Goal: Transaction & Acquisition: Book appointment/travel/reservation

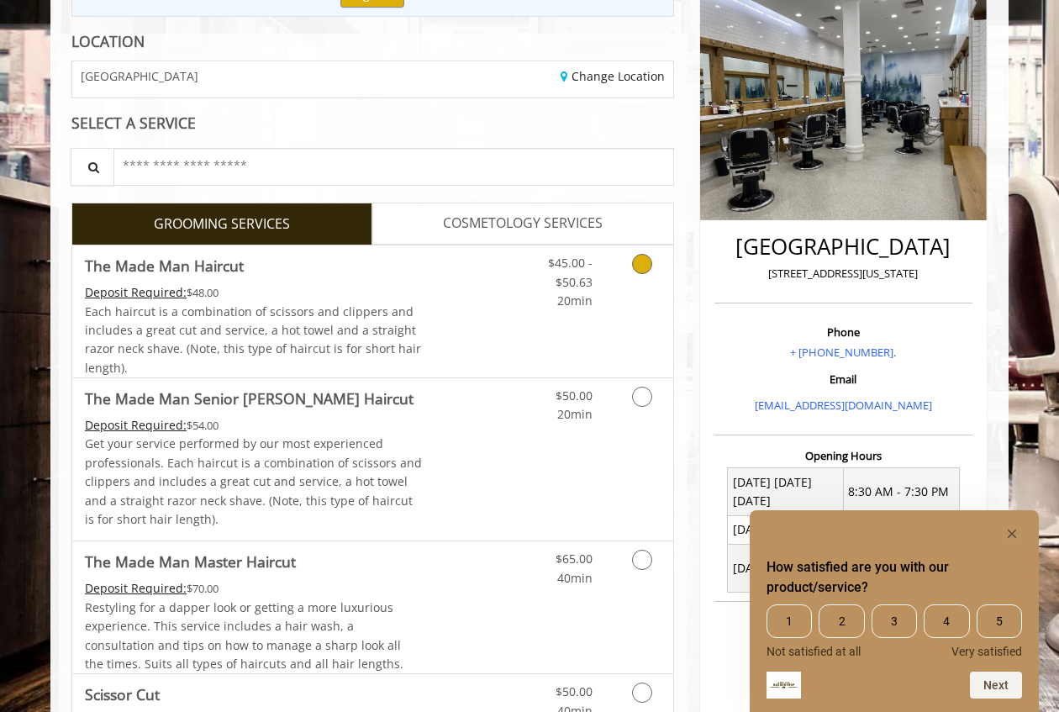
click at [640, 265] on icon "Grooming services" at bounding box center [642, 264] width 20 height 20
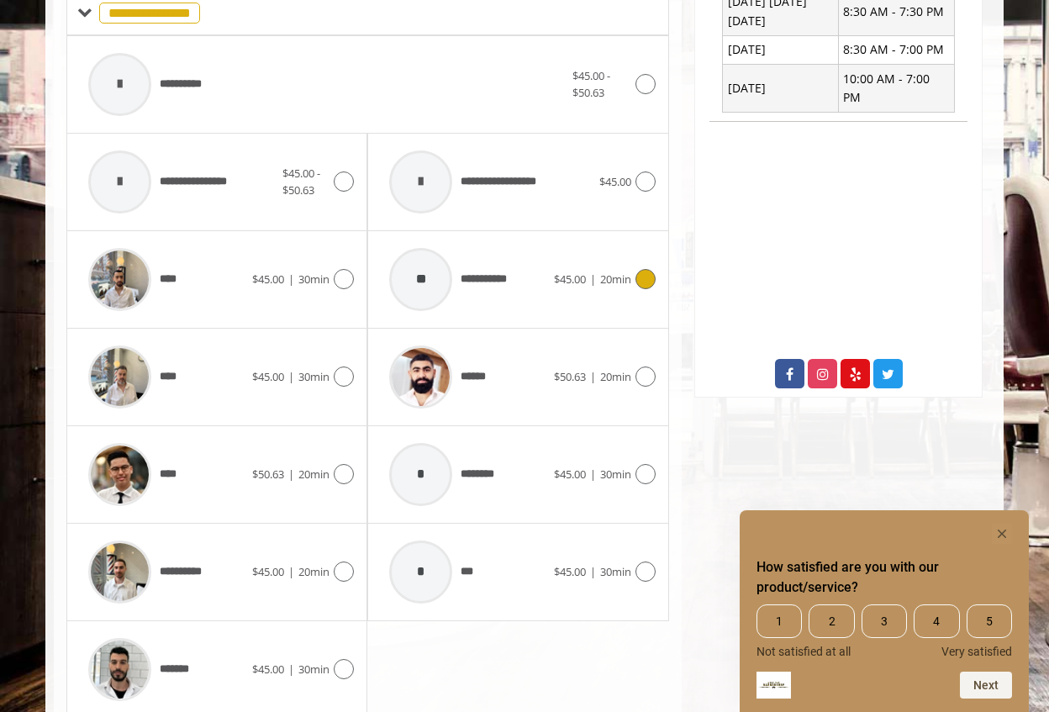
scroll to position [760, 0]
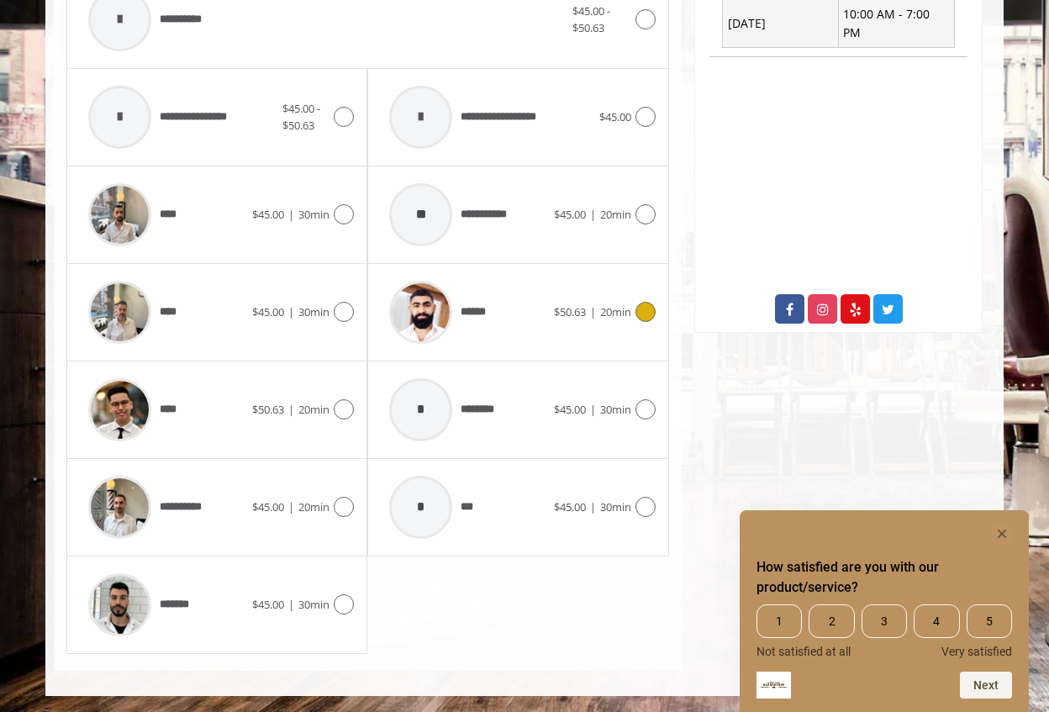
click at [627, 304] on span "20min" at bounding box center [615, 311] width 31 height 15
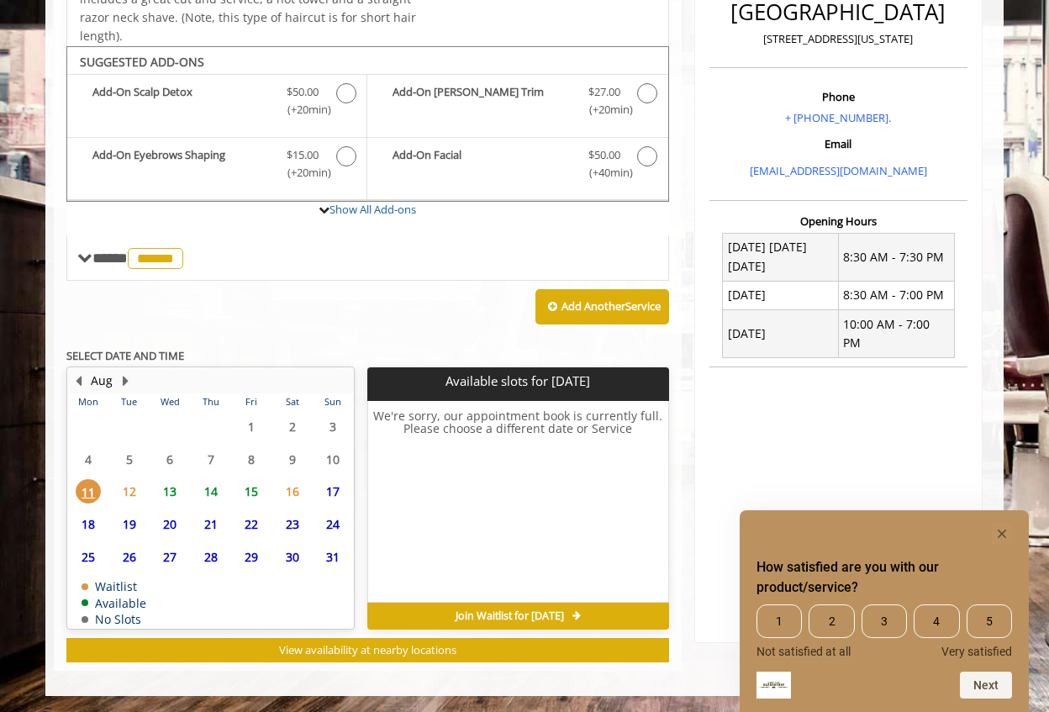
scroll to position [441, 0]
click at [166, 497] on span "13" at bounding box center [169, 491] width 25 height 24
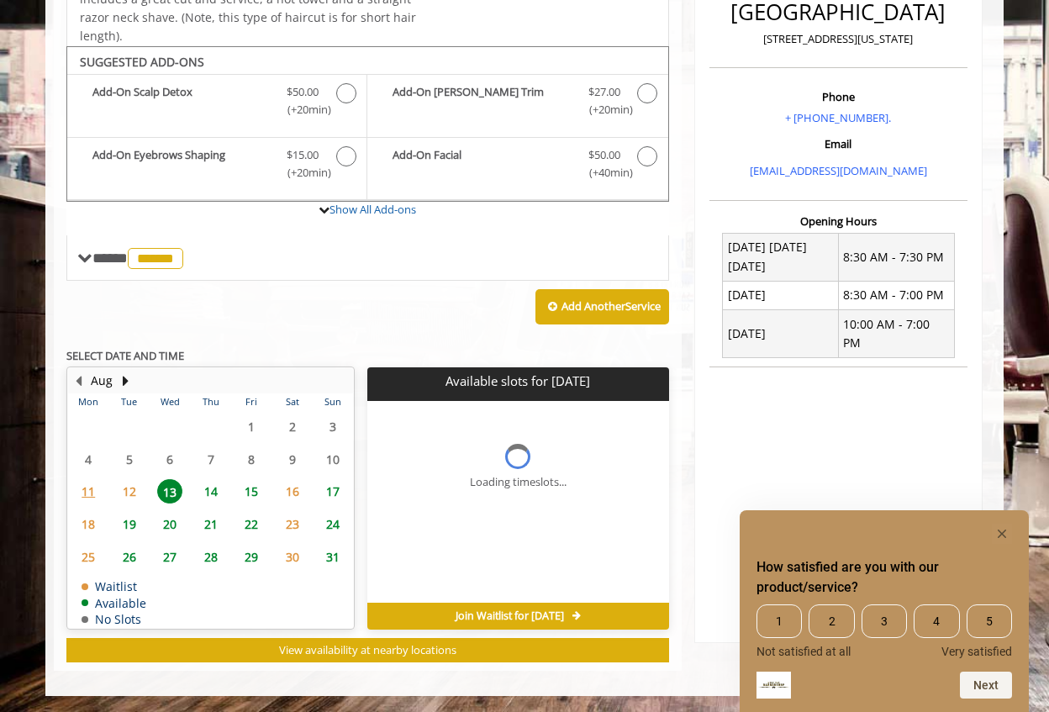
scroll to position [475, 0]
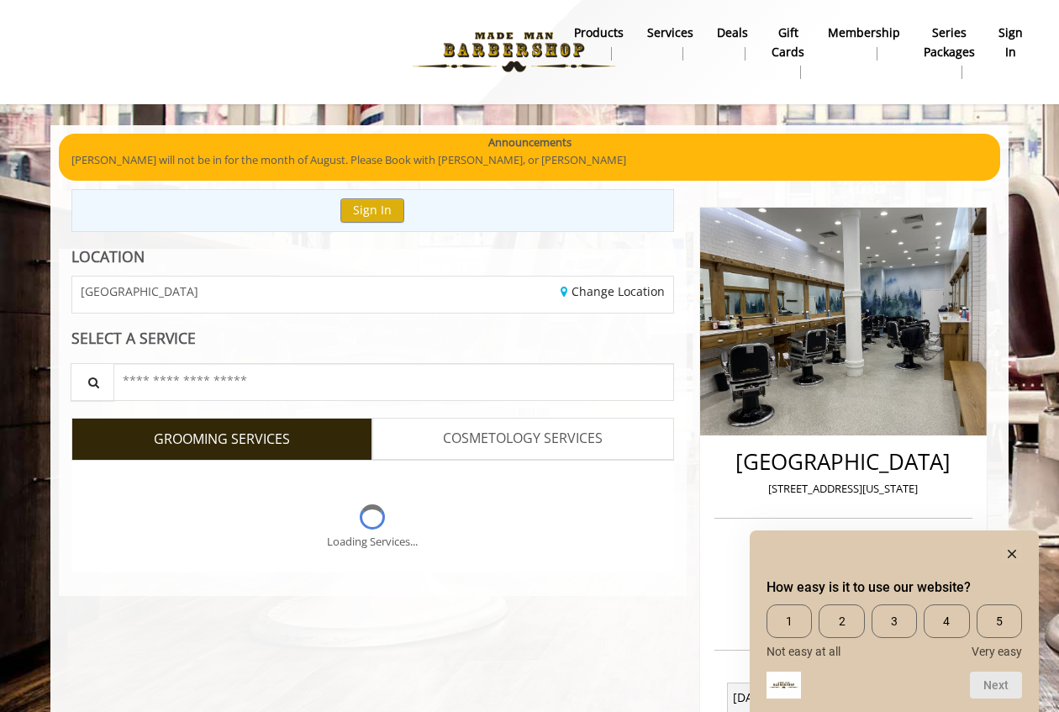
scroll to position [404, 0]
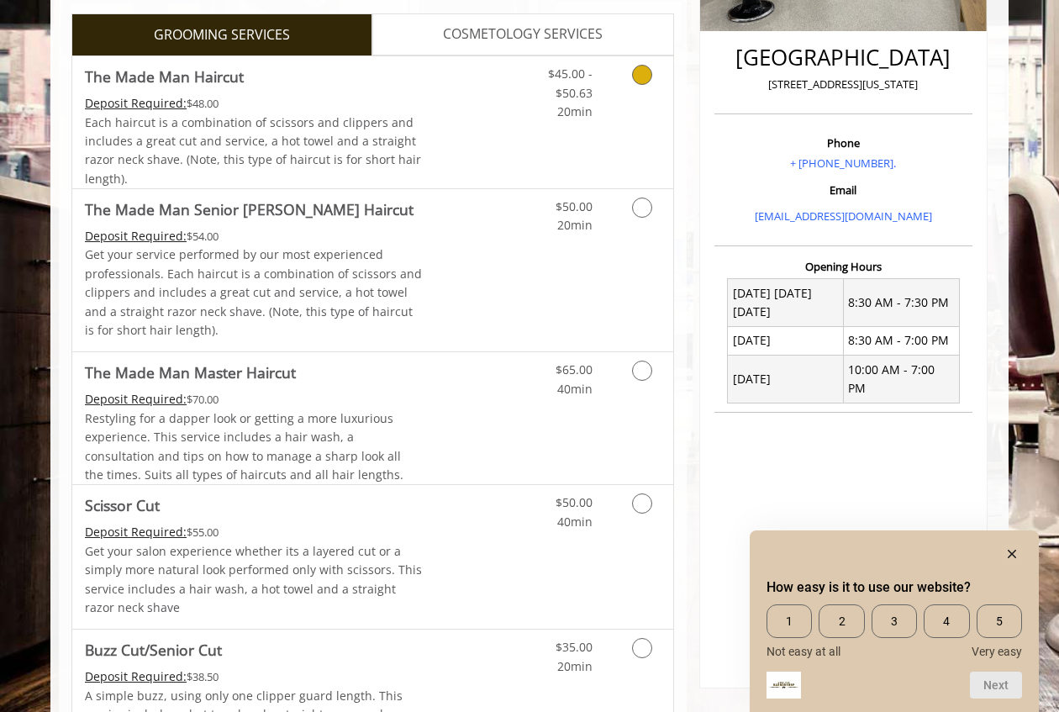
click at [628, 73] on link "Grooming services" at bounding box center [639, 88] width 43 height 65
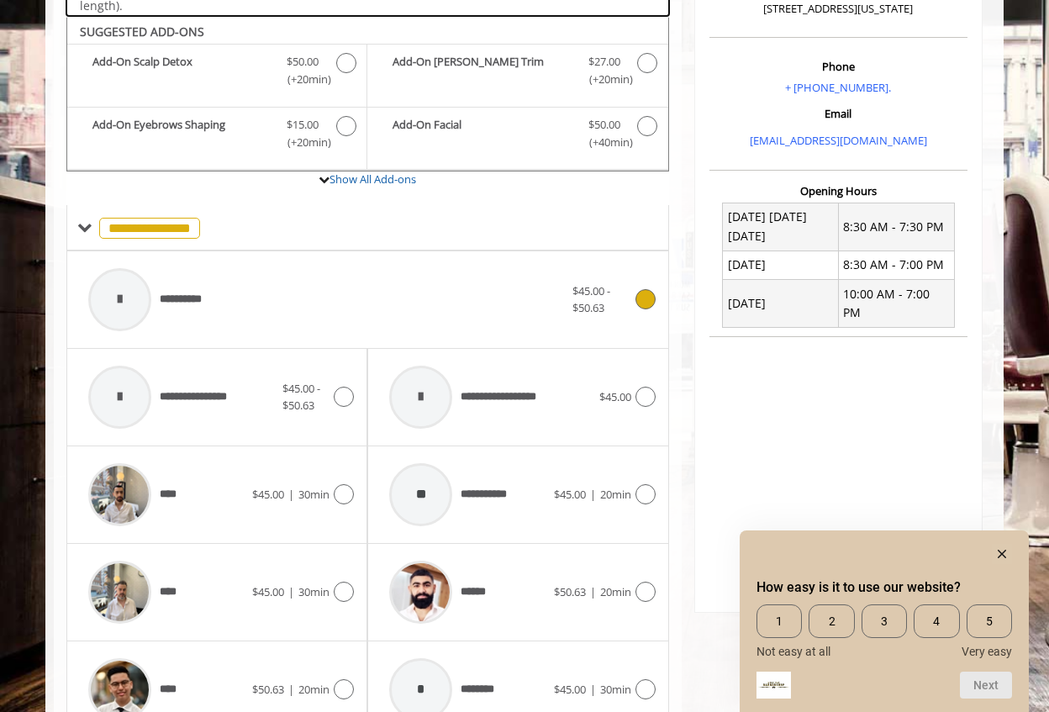
scroll to position [496, 0]
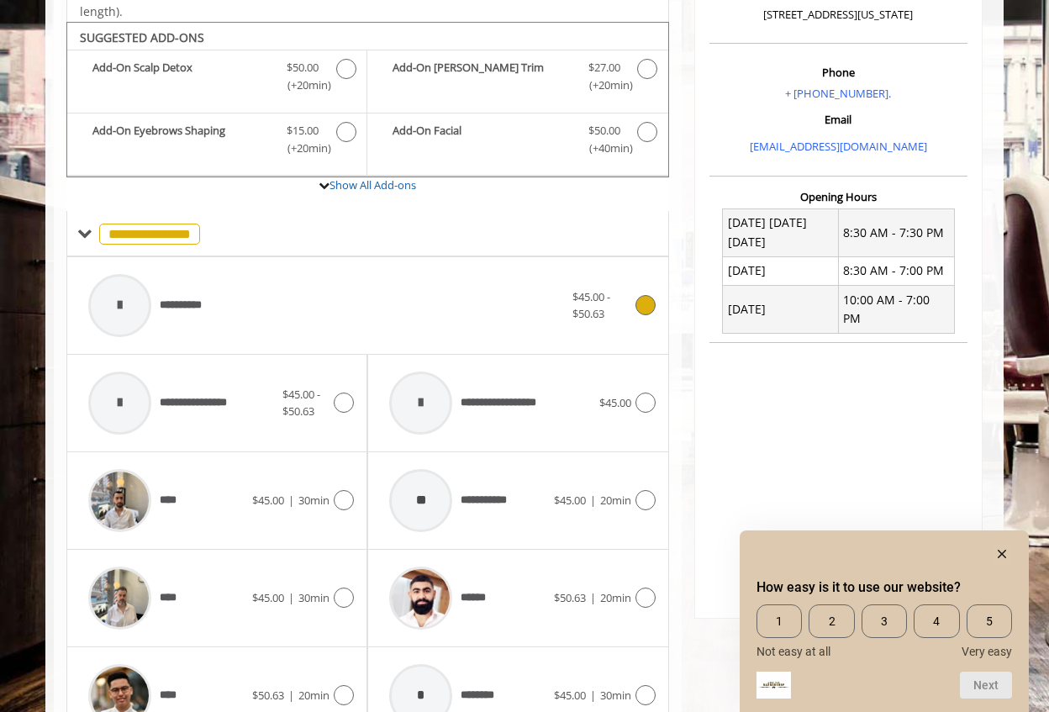
click at [219, 305] on div "**********" at bounding box center [326, 306] width 492 height 80
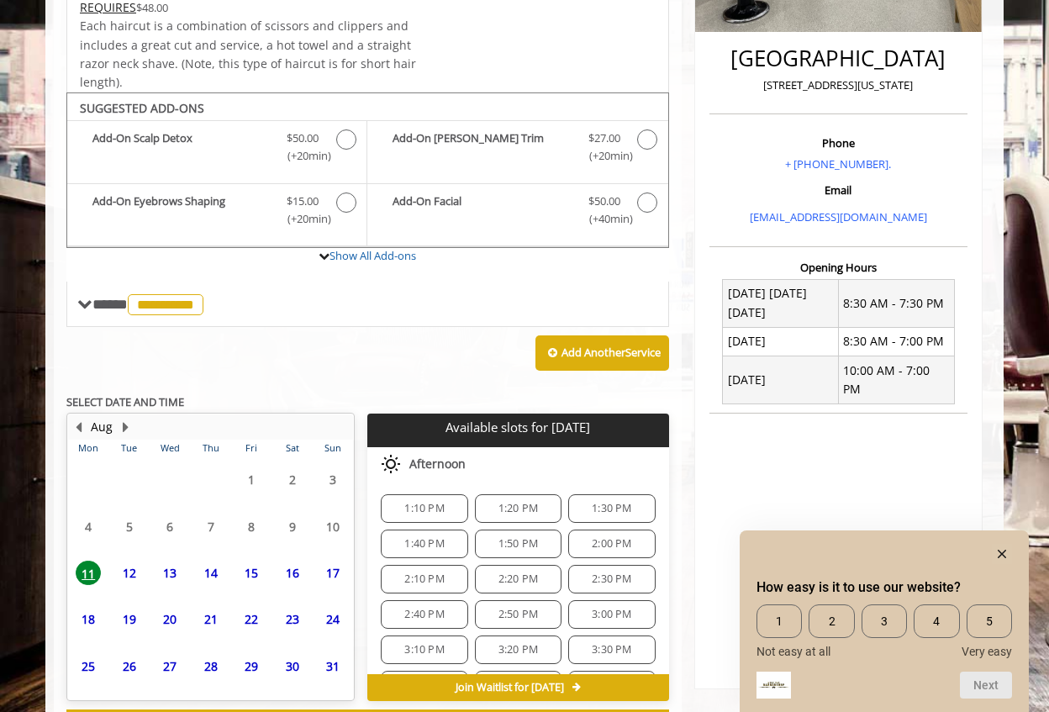
scroll to position [475, 0]
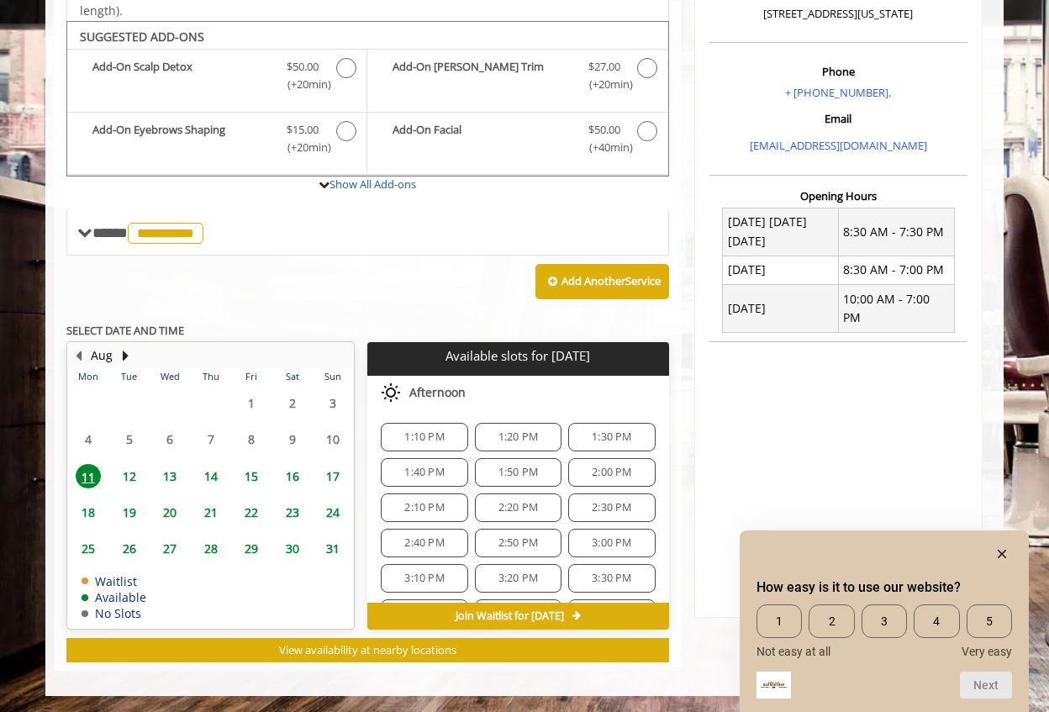
click at [127, 474] on span "12" at bounding box center [129, 476] width 25 height 24
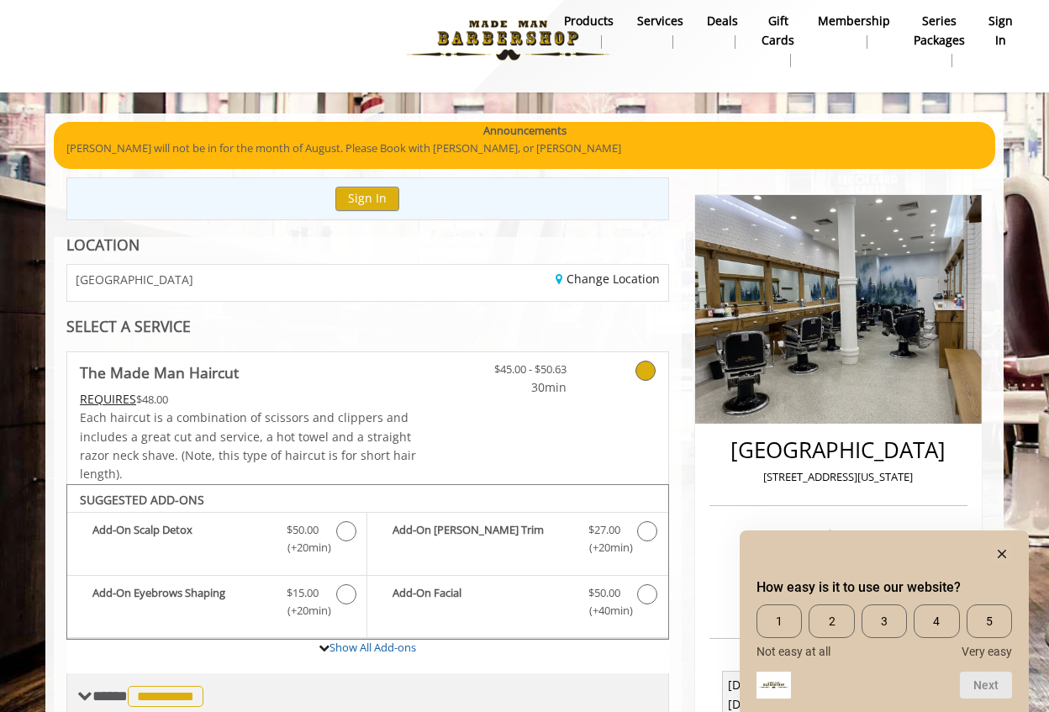
scroll to position [0, 0]
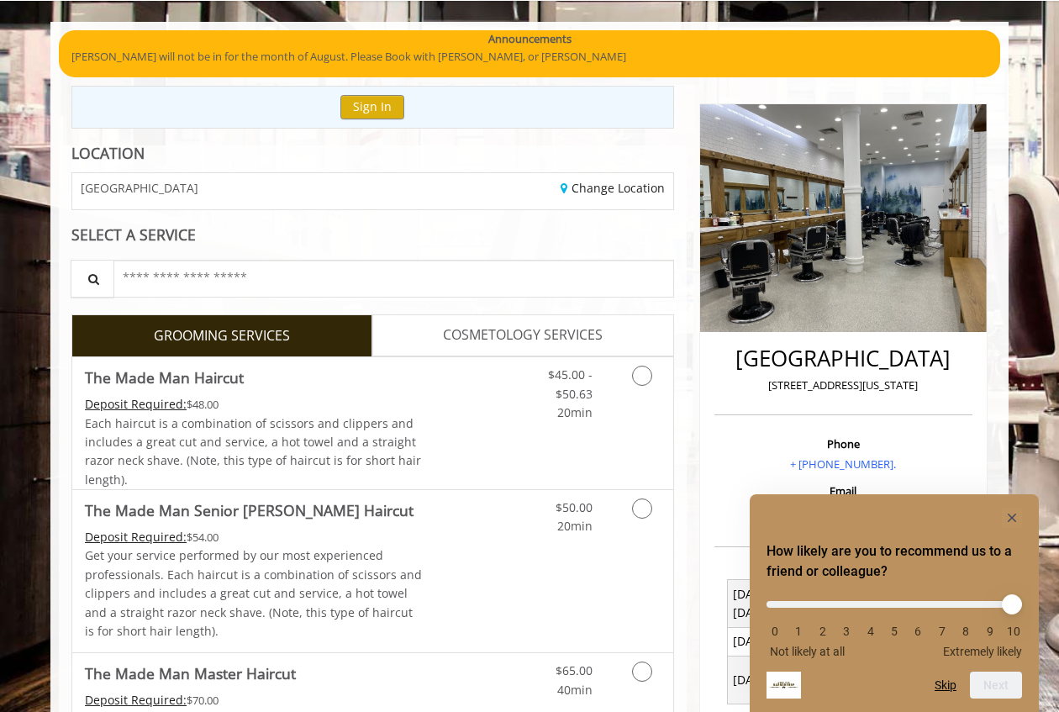
scroll to position [142, 0]
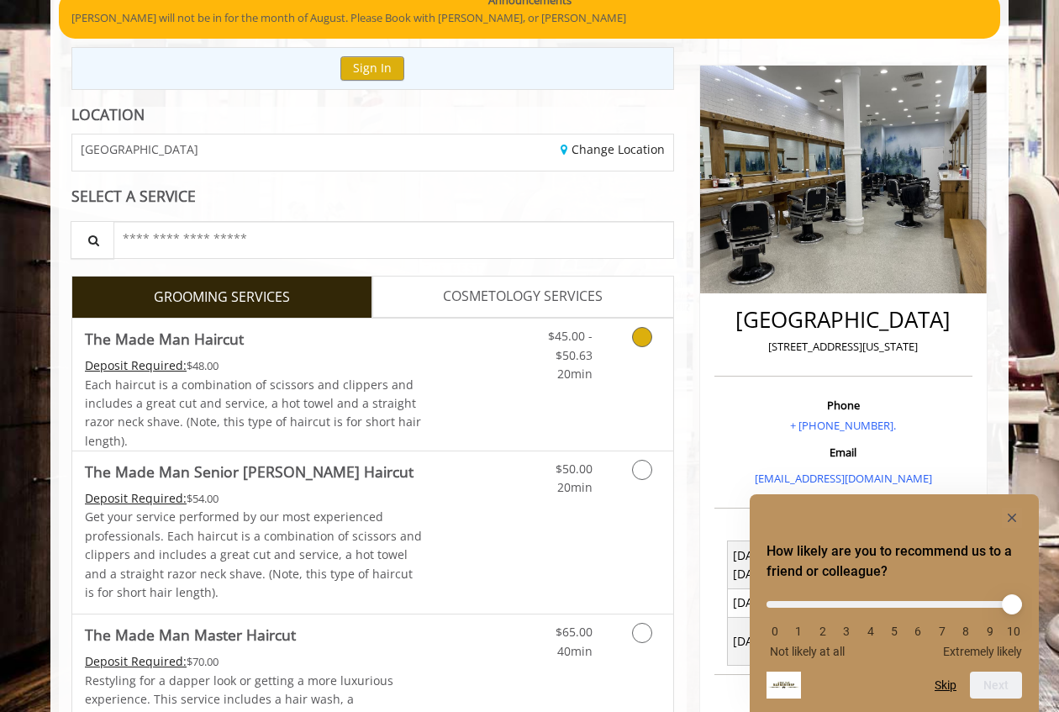
click at [623, 366] on link "Grooming services" at bounding box center [639, 350] width 43 height 65
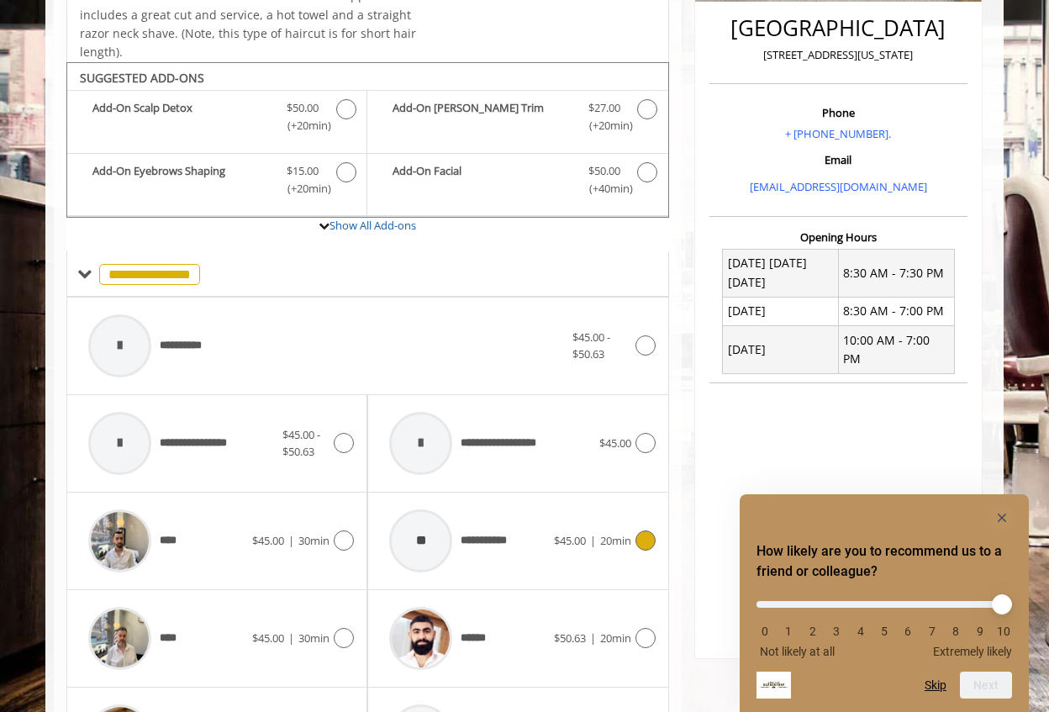
scroll to position [496, 0]
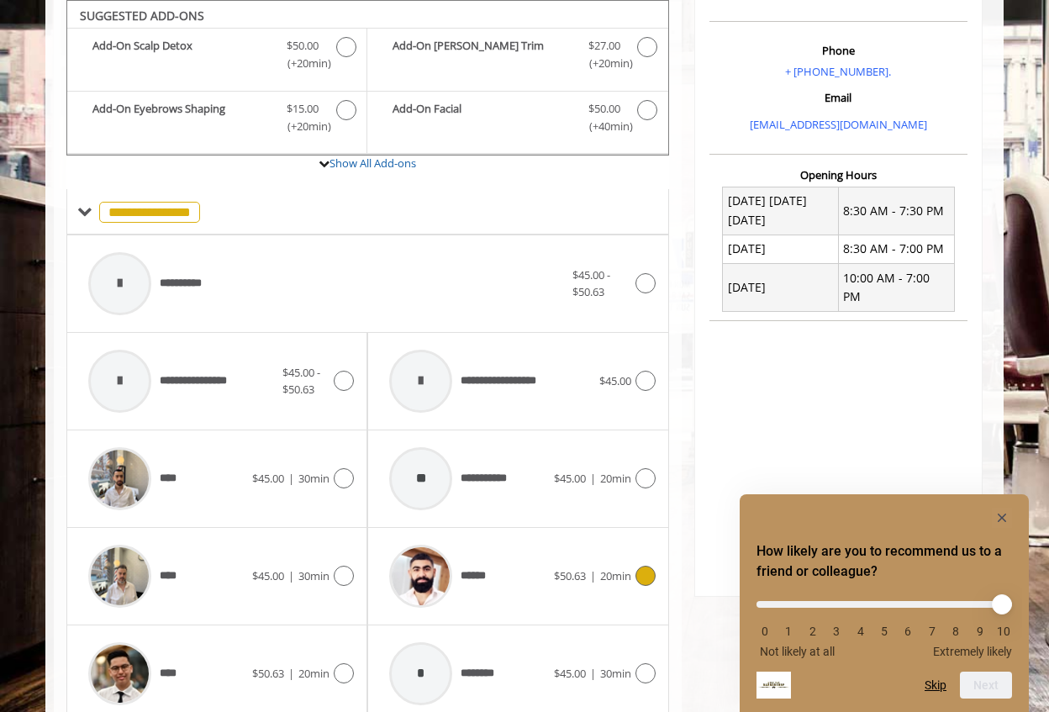
click at [514, 573] on div "******" at bounding box center [467, 576] width 172 height 80
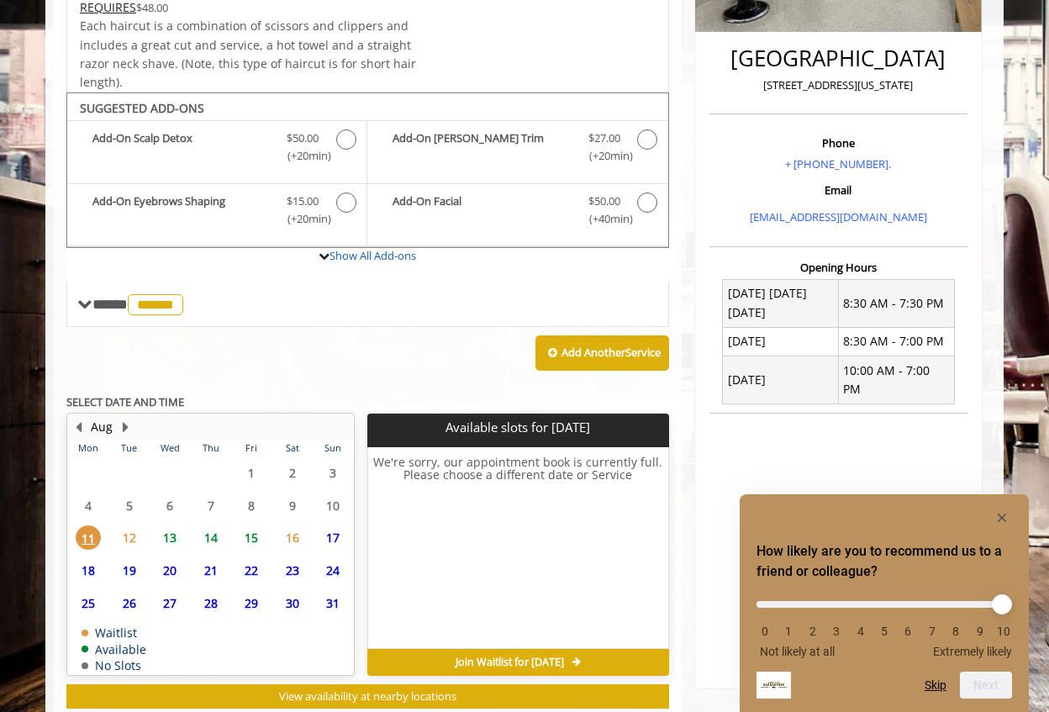
scroll to position [450, 0]
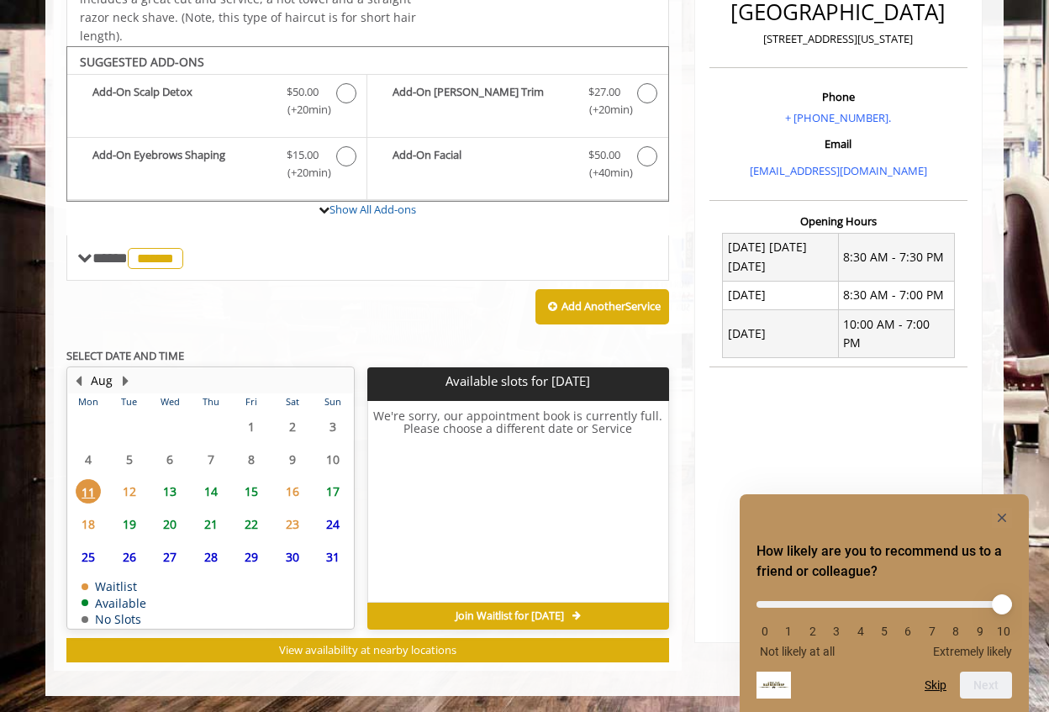
click at [125, 493] on span "12" at bounding box center [129, 491] width 25 height 24
click at [167, 489] on span "13" at bounding box center [169, 491] width 25 height 24
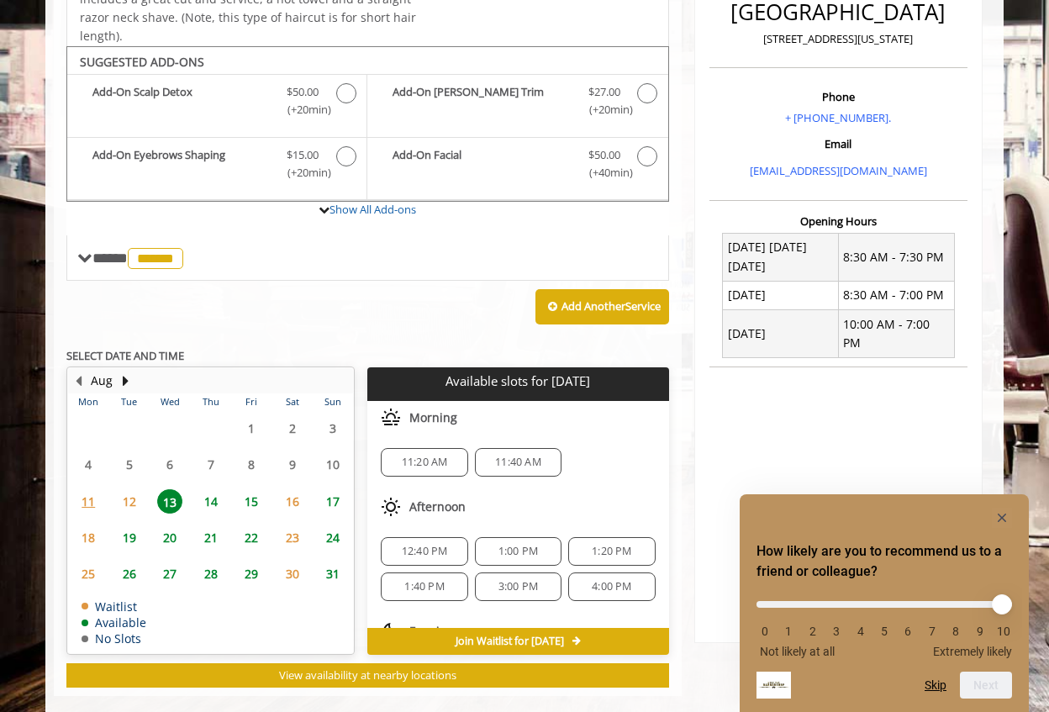
click at [407, 461] on span "11:20 AM" at bounding box center [425, 461] width 46 height 13
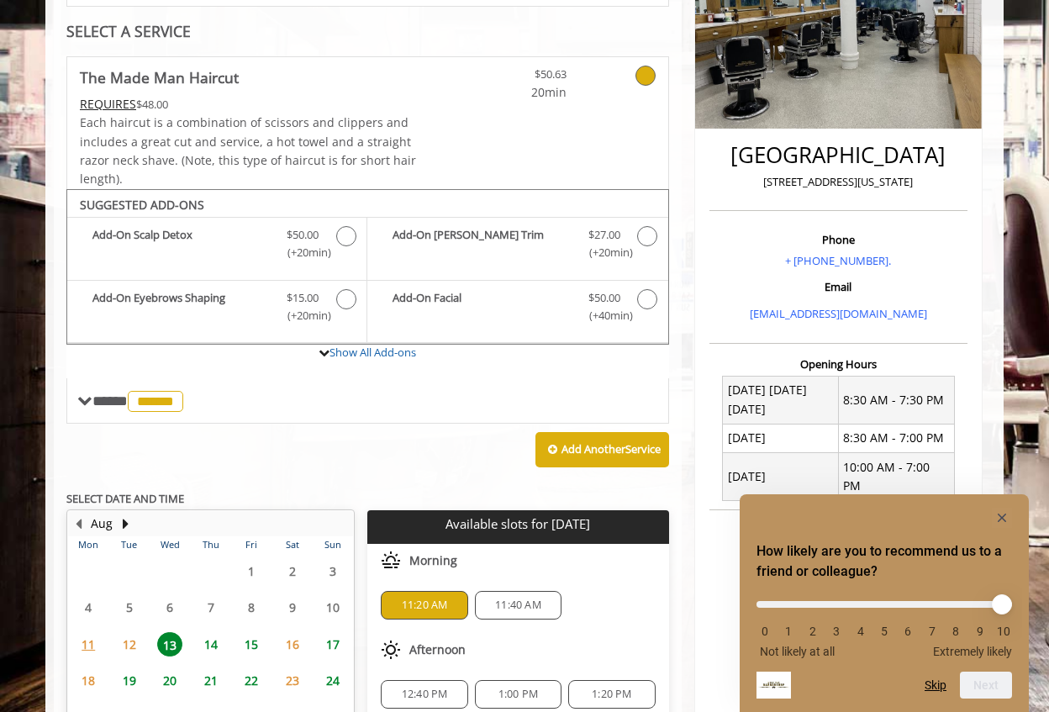
scroll to position [300, 0]
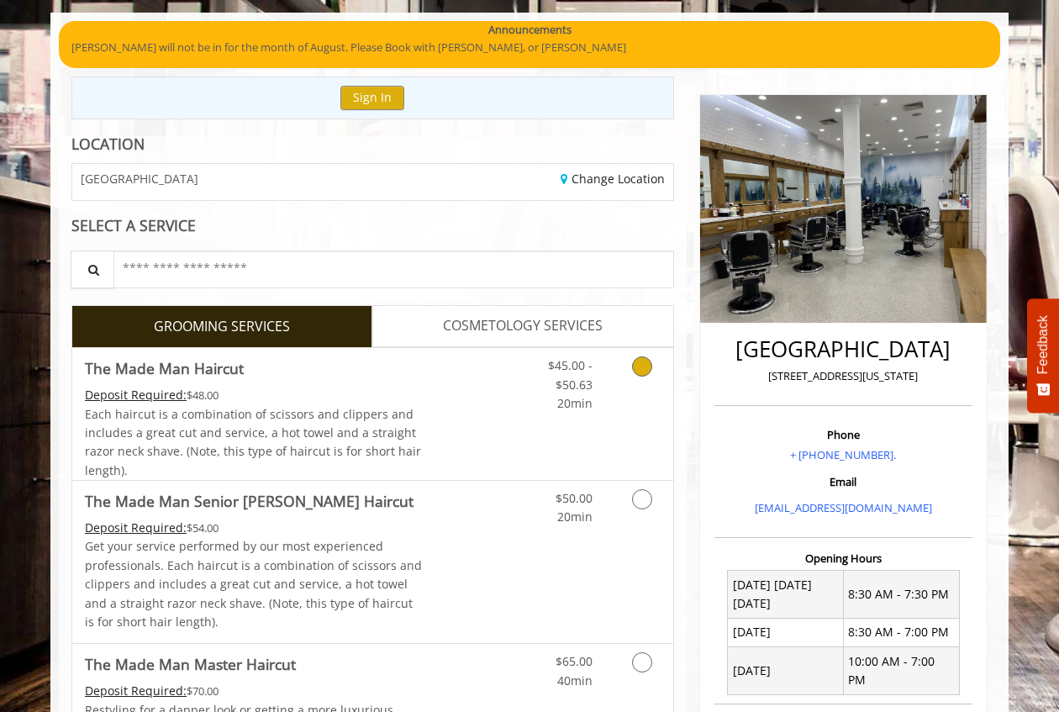
click at [648, 372] on icon "Grooming services" at bounding box center [642, 366] width 20 height 20
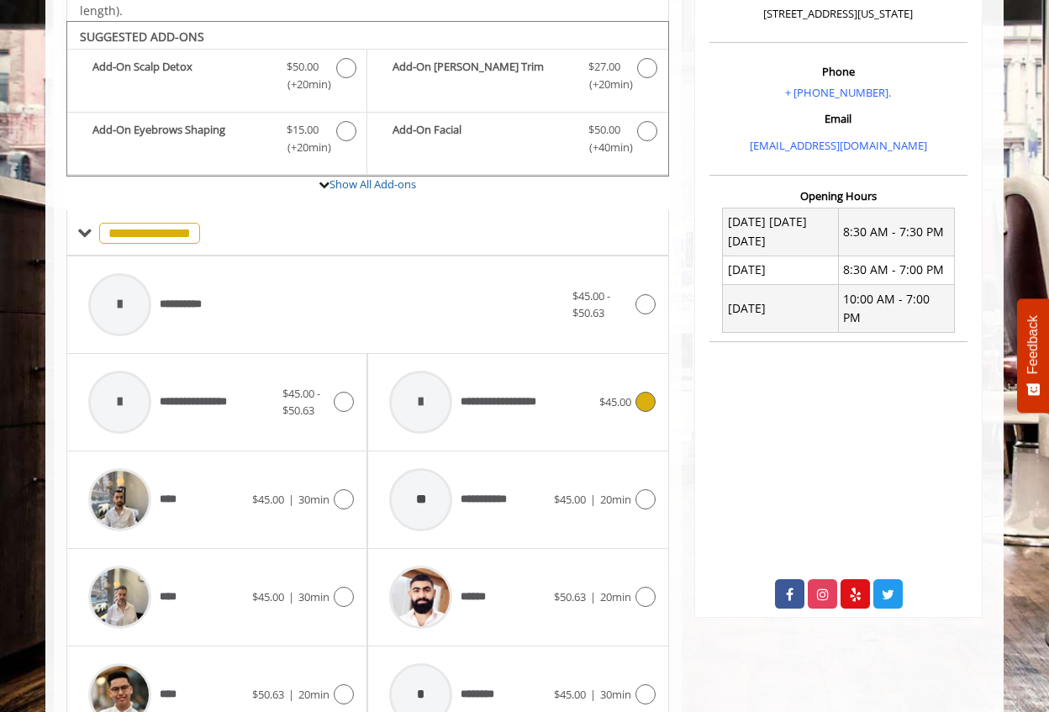
scroll to position [496, 0]
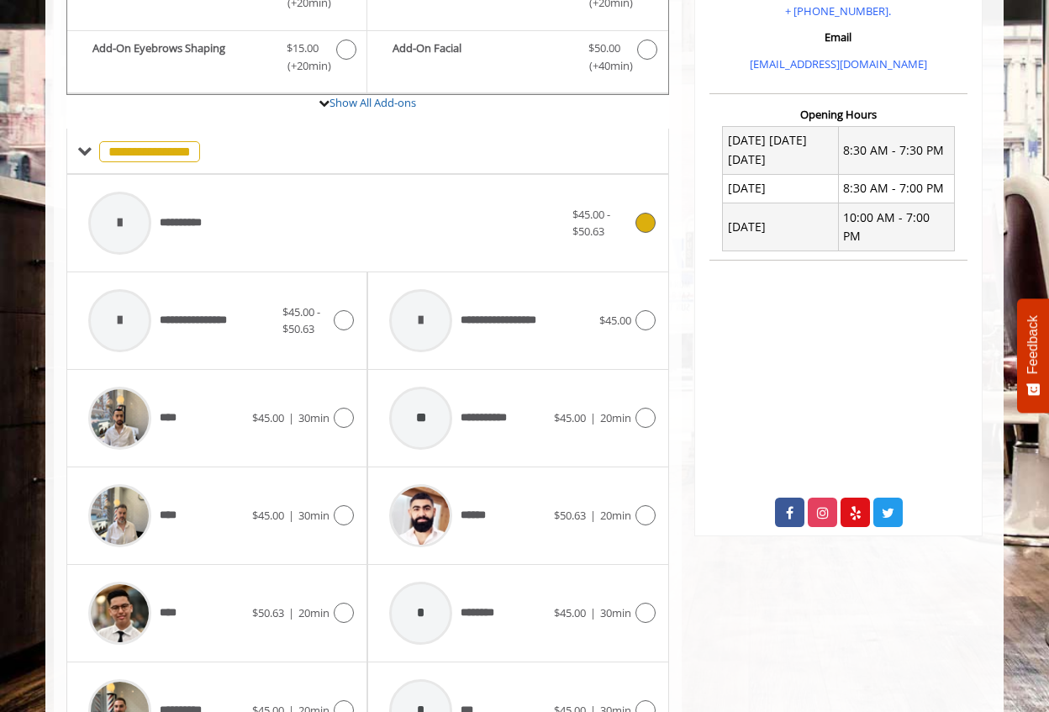
click at [642, 238] on div "$45.00 - $50.63" at bounding box center [613, 223] width 82 height 35
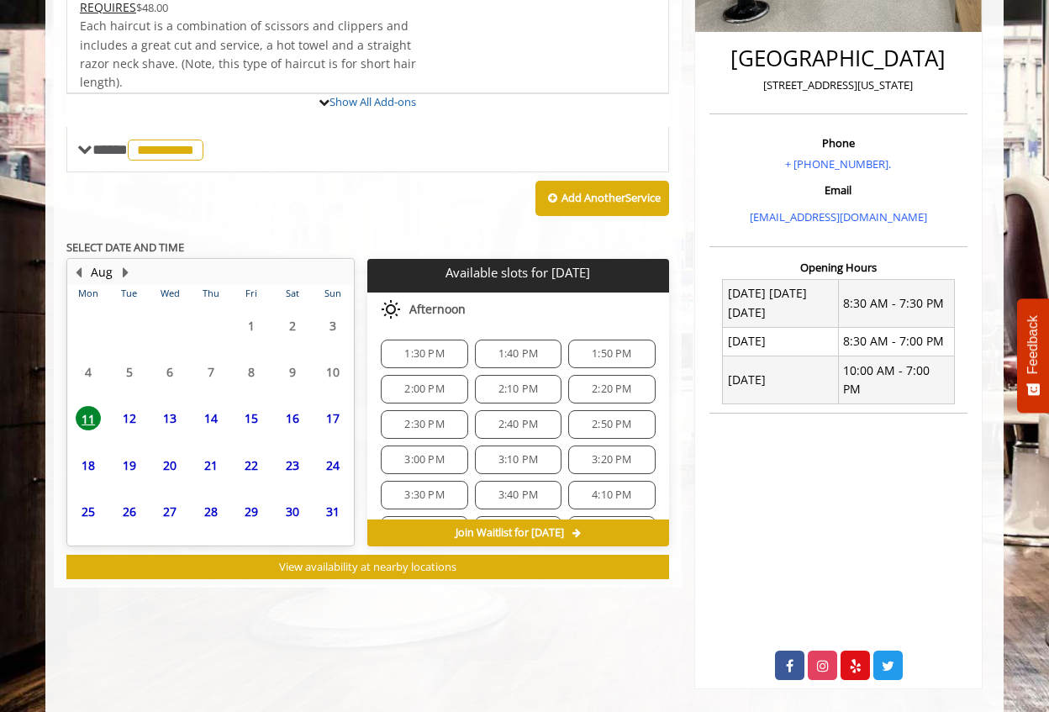
scroll to position [475, 0]
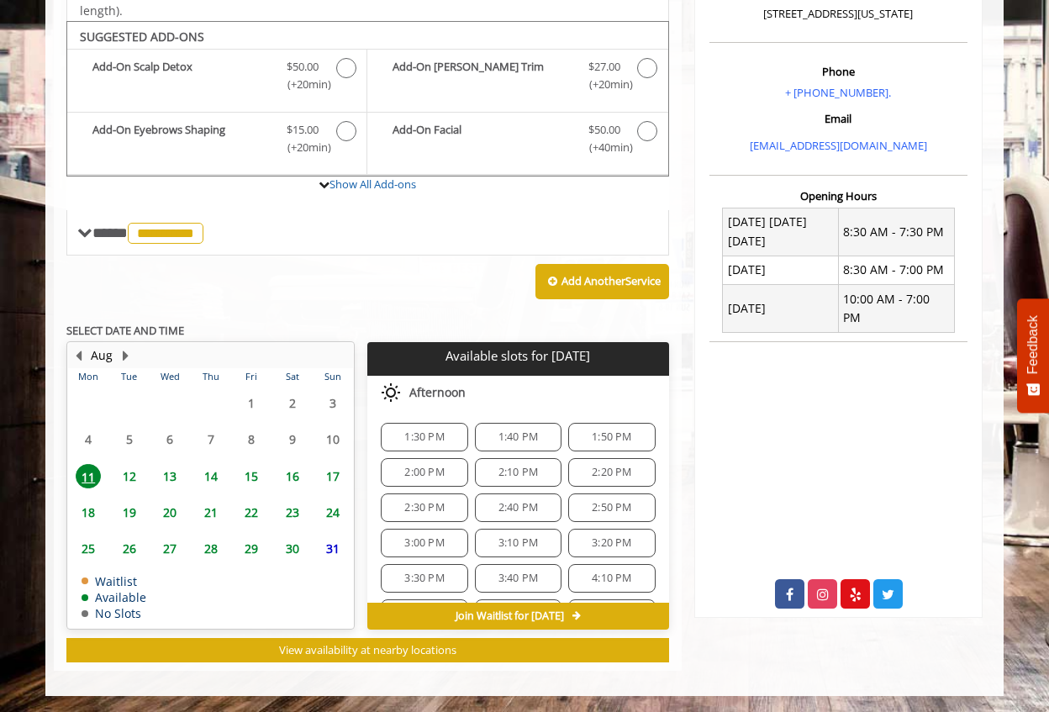
click at [174, 473] on span "13" at bounding box center [169, 476] width 25 height 24
click at [433, 540] on span "10:00 AM" at bounding box center [425, 542] width 46 height 13
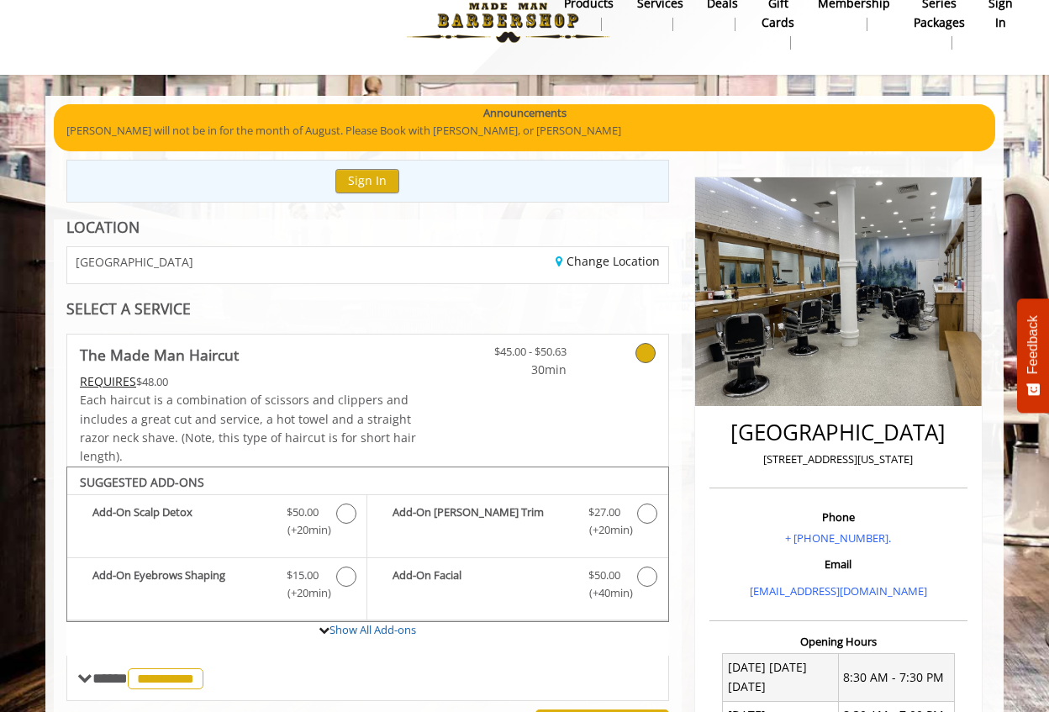
scroll to position [18, 0]
